Goal: Complete application form

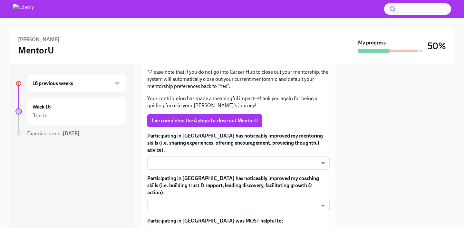
scroll to position [211, 0]
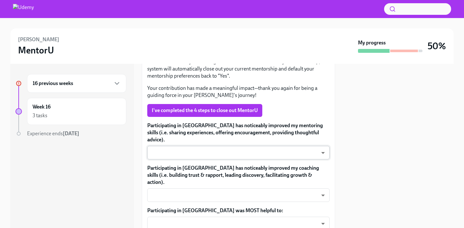
click at [222, 147] on body "[PERSON_NAME] MentorU My progress 50% 16 previous weeks Week 16 3 tasks Experie…" at bounding box center [232, 114] width 464 height 228
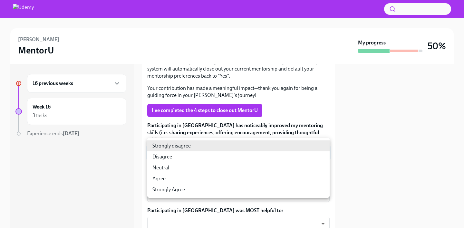
click at [216, 155] on li "Disagree" at bounding box center [238, 156] width 182 height 11
type input "r3H6sYcmE"
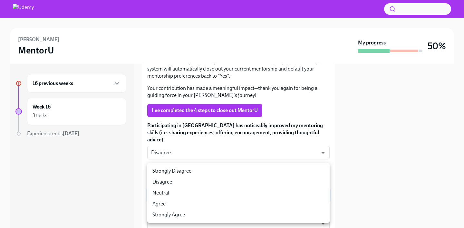
click at [222, 183] on body "[PERSON_NAME] MentorU My progress 50% 16 previous weeks Week 16 3 tasks Experie…" at bounding box center [232, 114] width 464 height 228
click at [221, 183] on li "Disagree" at bounding box center [238, 182] width 182 height 11
type input "6eI-NOkYs"
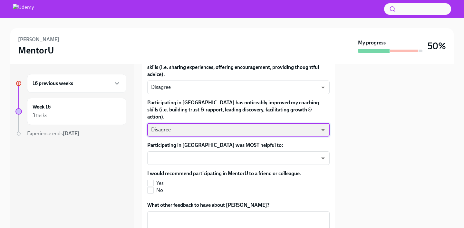
scroll to position [278, 0]
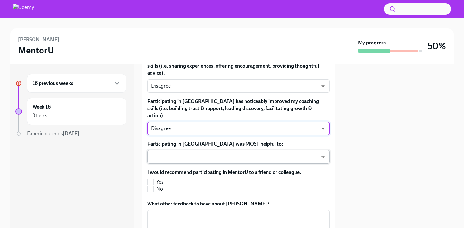
click at [193, 143] on body "[PERSON_NAME] MentorU My progress 50% 16 previous weeks Week 16 3 tasks Experie…" at bounding box center [232, 114] width 464 height 228
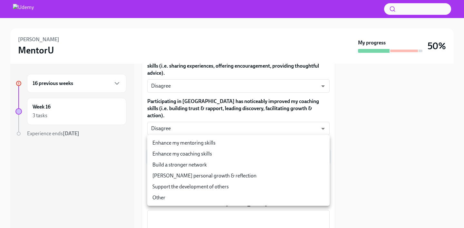
click at [198, 165] on li "Build a stronger network" at bounding box center [238, 164] width 182 height 11
type input "om9W_EXmV"
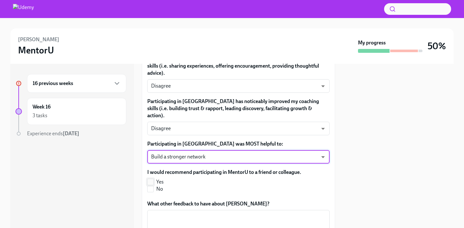
click at [149, 178] on label "Yes" at bounding box center [221, 181] width 149 height 7
click at [149, 179] on input "Yes" at bounding box center [151, 182] width 6 height 6
checkbox input "true"
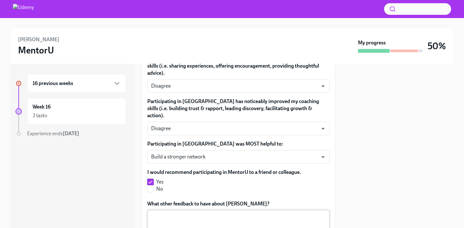
click at [217, 213] on textarea "What other feedback to have about [PERSON_NAME]?" at bounding box center [238, 228] width 175 height 31
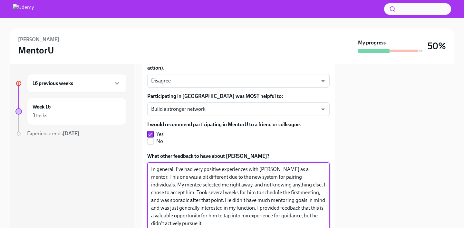
scroll to position [373, 0]
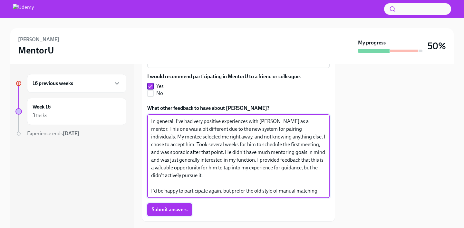
type textarea "In general, I've had very positive experiences with [PERSON_NAME] as a mentor. …"
click at [167, 206] on span "Submit answers" at bounding box center [170, 209] width 36 height 6
